Goal: Browse casually

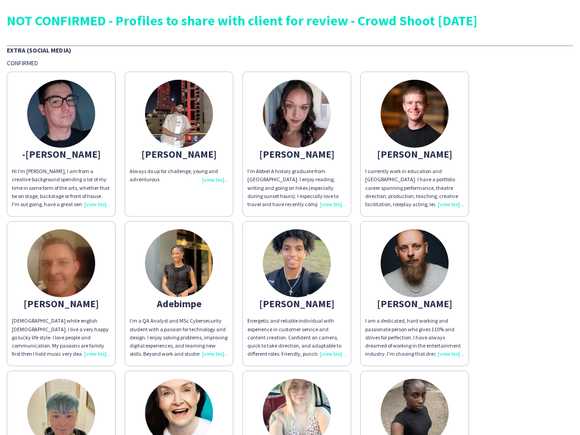
click at [61, 144] on img at bounding box center [61, 114] width 68 height 68
click at [179, 144] on img at bounding box center [179, 114] width 68 height 68
click at [297, 144] on img at bounding box center [297, 114] width 68 height 68
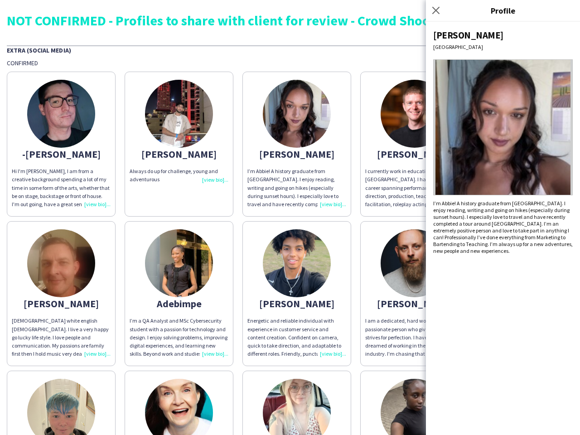
click at [414, 144] on img at bounding box center [414, 114] width 68 height 68
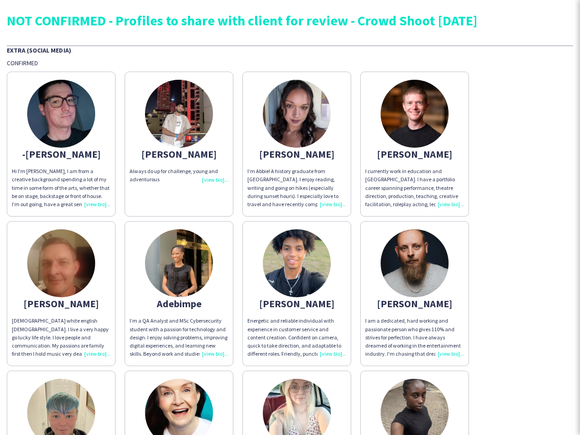
click at [61, 293] on img at bounding box center [61, 263] width 68 height 68
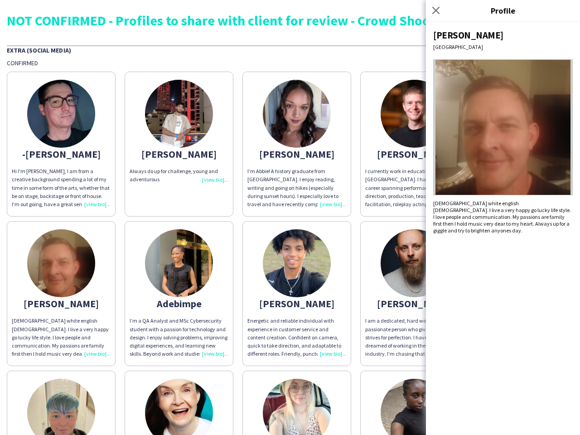
click at [179, 293] on img at bounding box center [179, 263] width 68 height 68
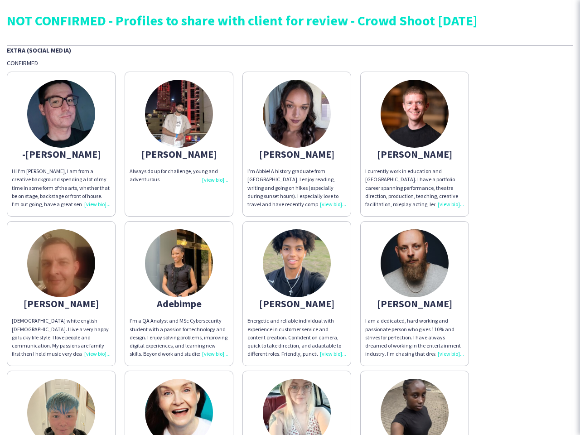
click at [297, 293] on img at bounding box center [297, 263] width 68 height 68
click at [414, 293] on img at bounding box center [414, 263] width 68 height 68
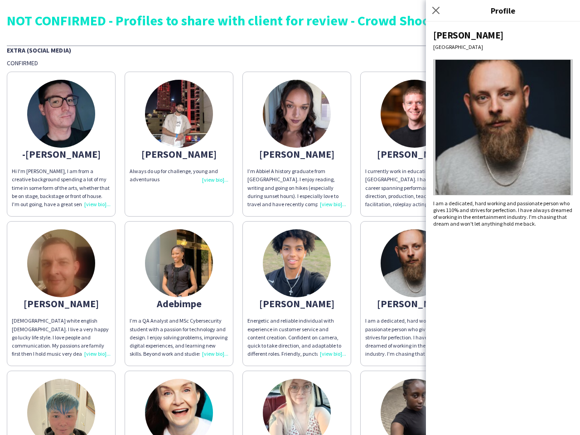
click at [61, 403] on img at bounding box center [61, 413] width 68 height 68
